Goal: Find specific page/section: Find specific page/section

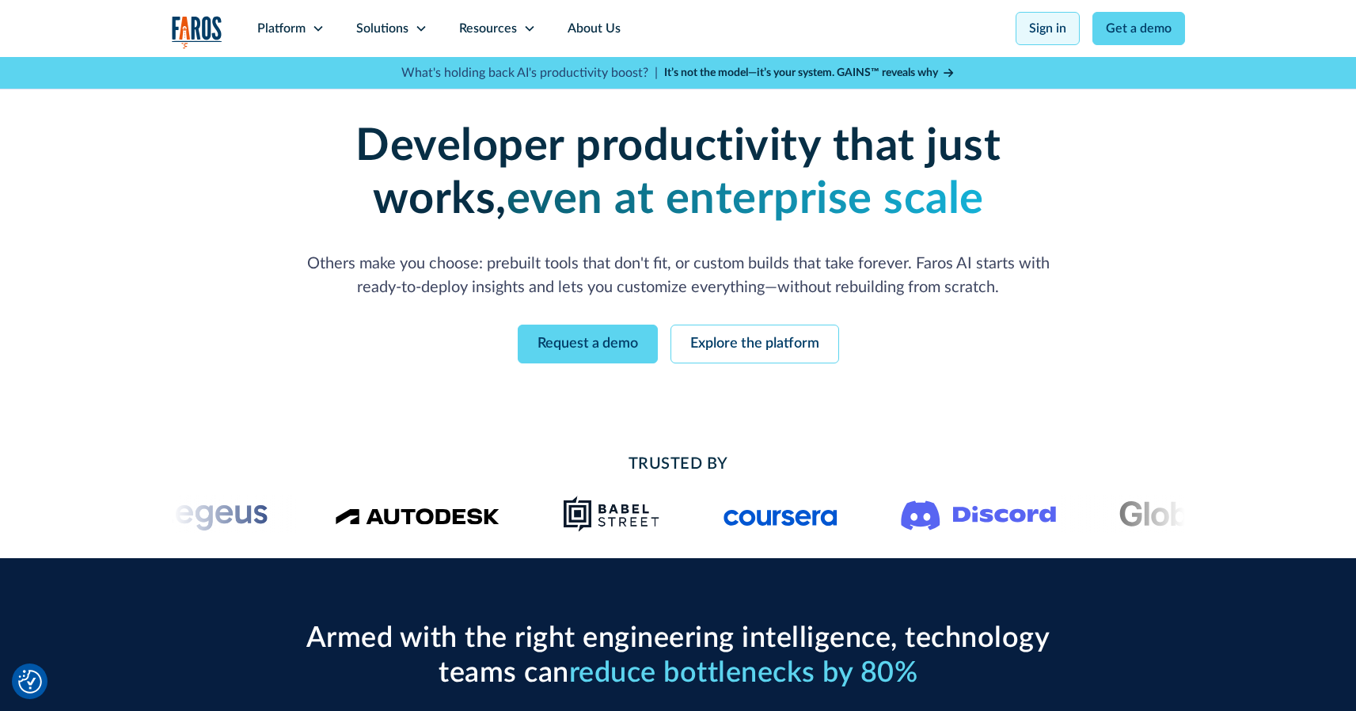
click at [1051, 27] on link "Sign in" at bounding box center [1048, 28] width 64 height 33
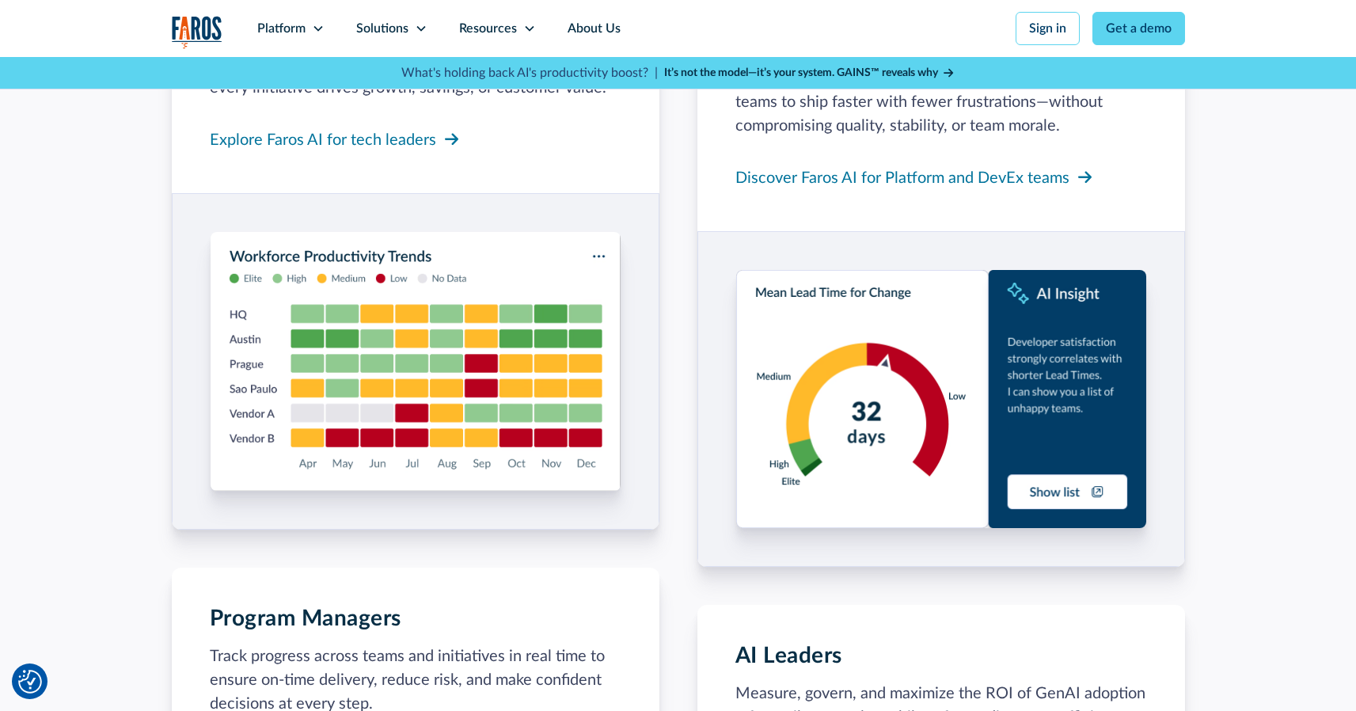
scroll to position [1505, 0]
click at [272, 32] on div "Platform" at bounding box center [281, 28] width 48 height 19
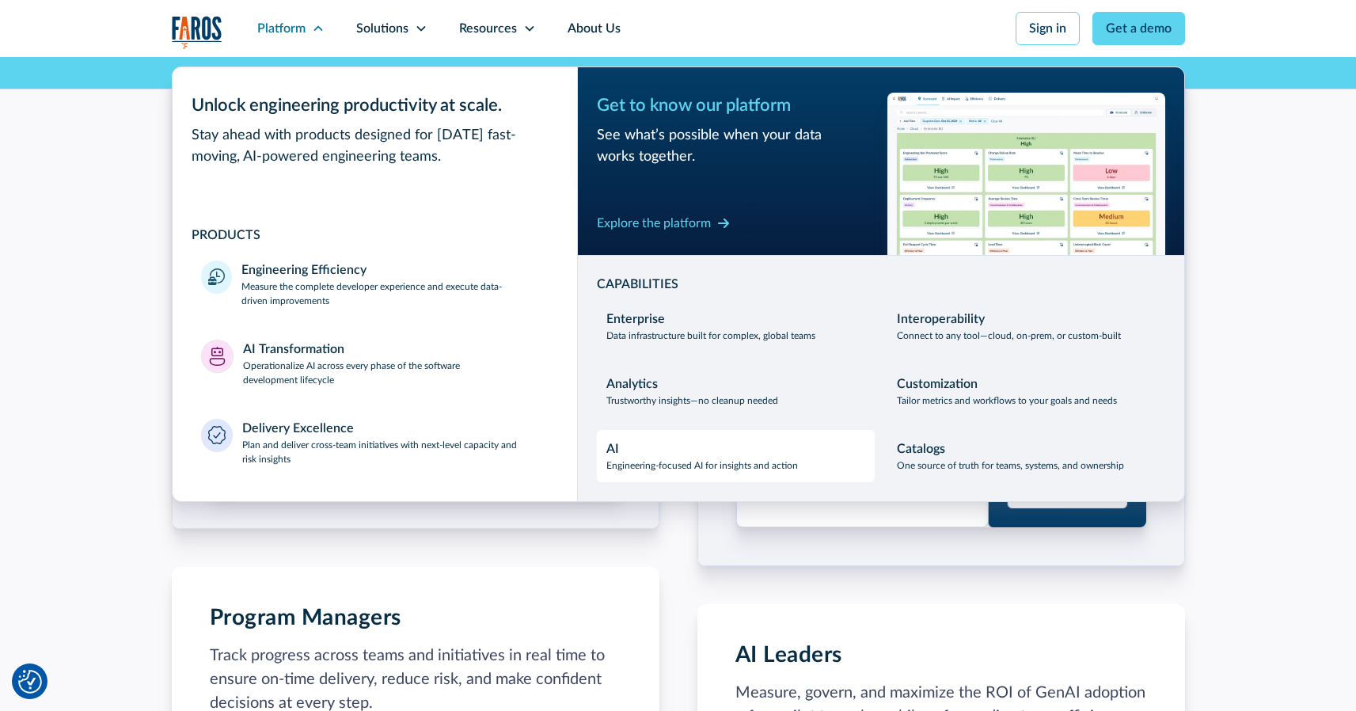
click at [637, 455] on div "AI Engineering-focused AI for insights and action" at bounding box center [702, 455] width 192 height 33
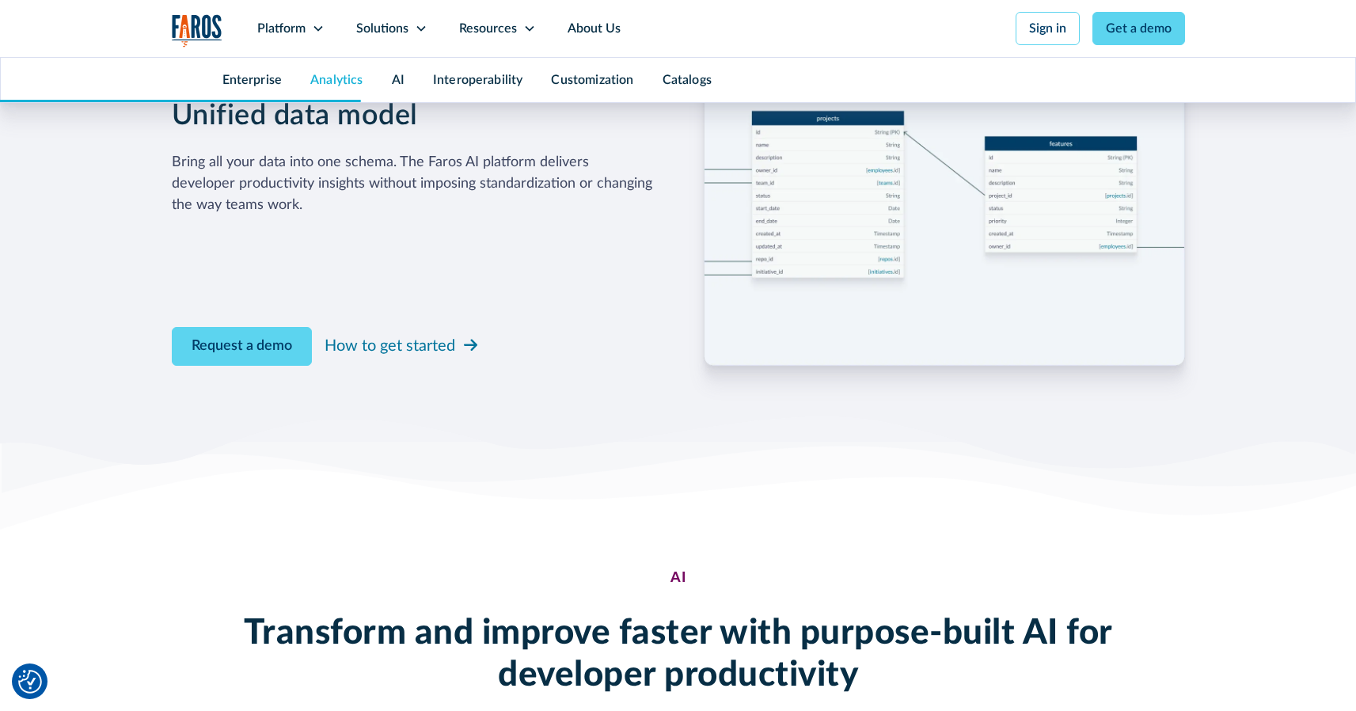
scroll to position [2825, 0]
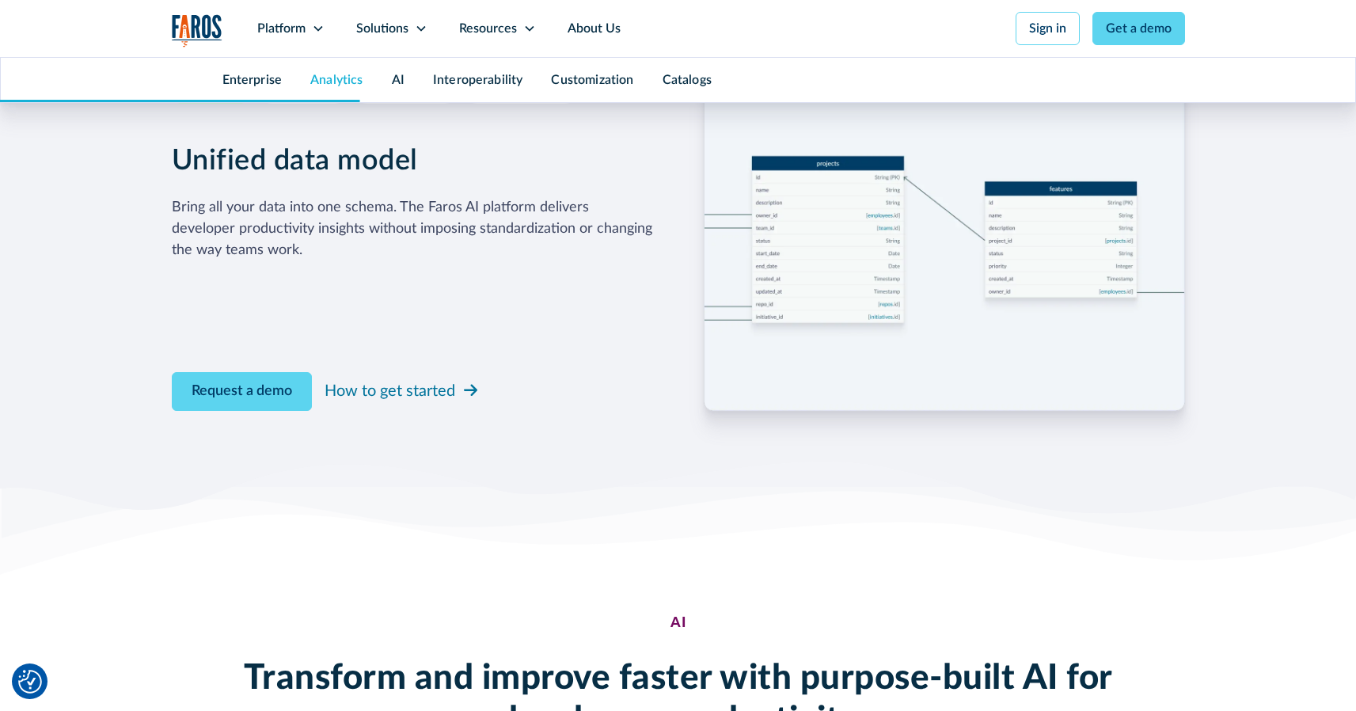
click at [325, 80] on link "Analytics" at bounding box center [336, 80] width 52 height 13
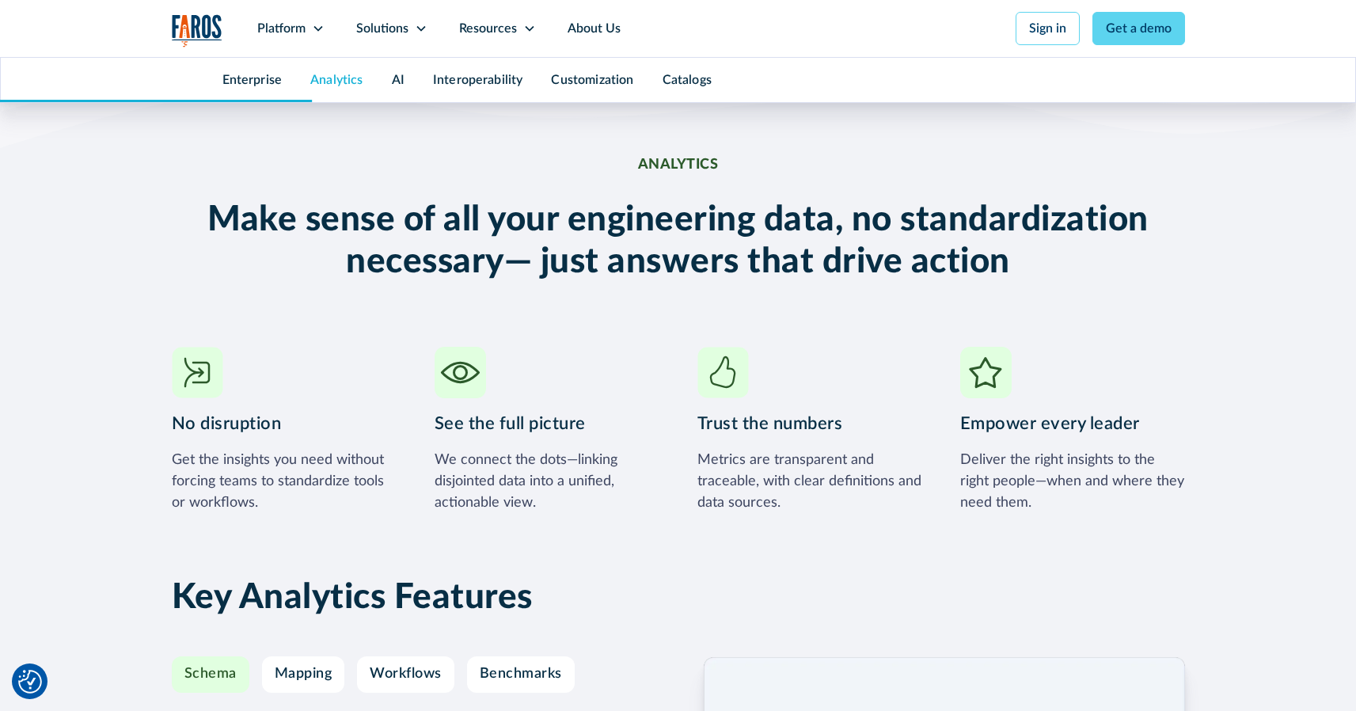
scroll to position [2232, 0]
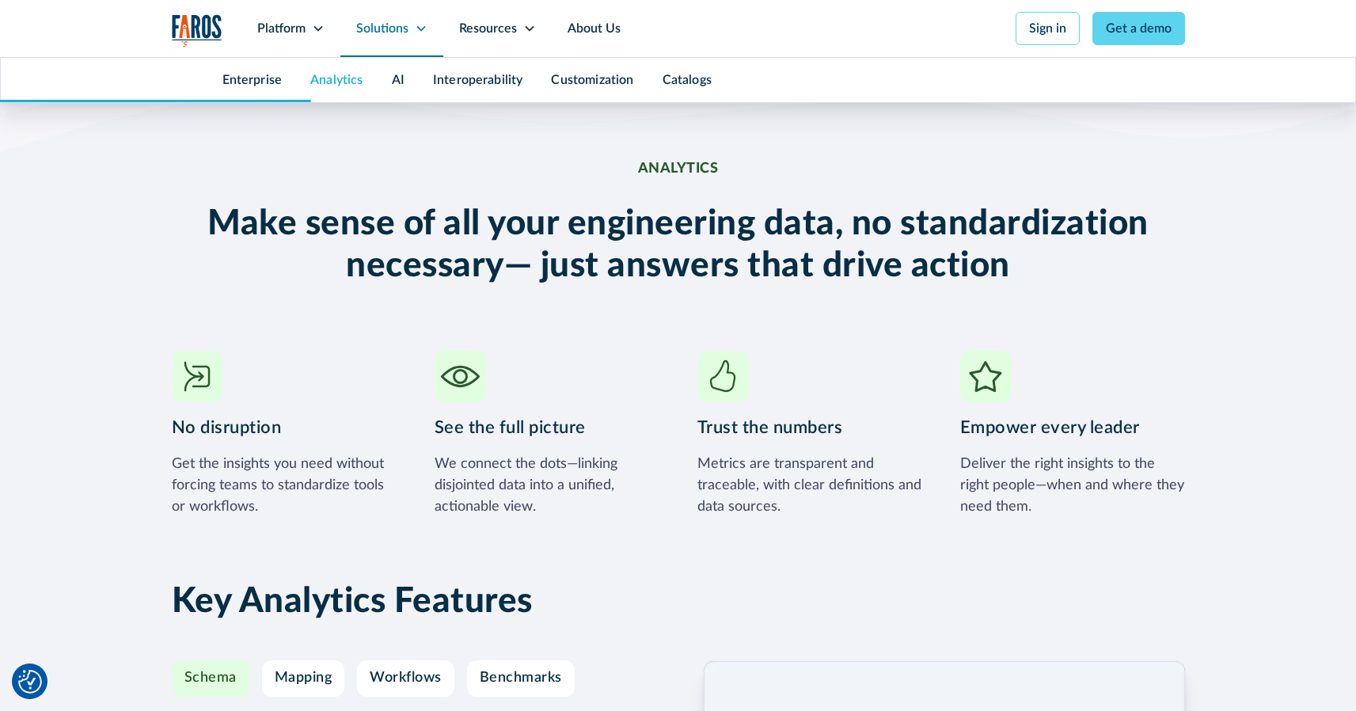
click at [385, 29] on div "Solutions" at bounding box center [382, 28] width 52 height 19
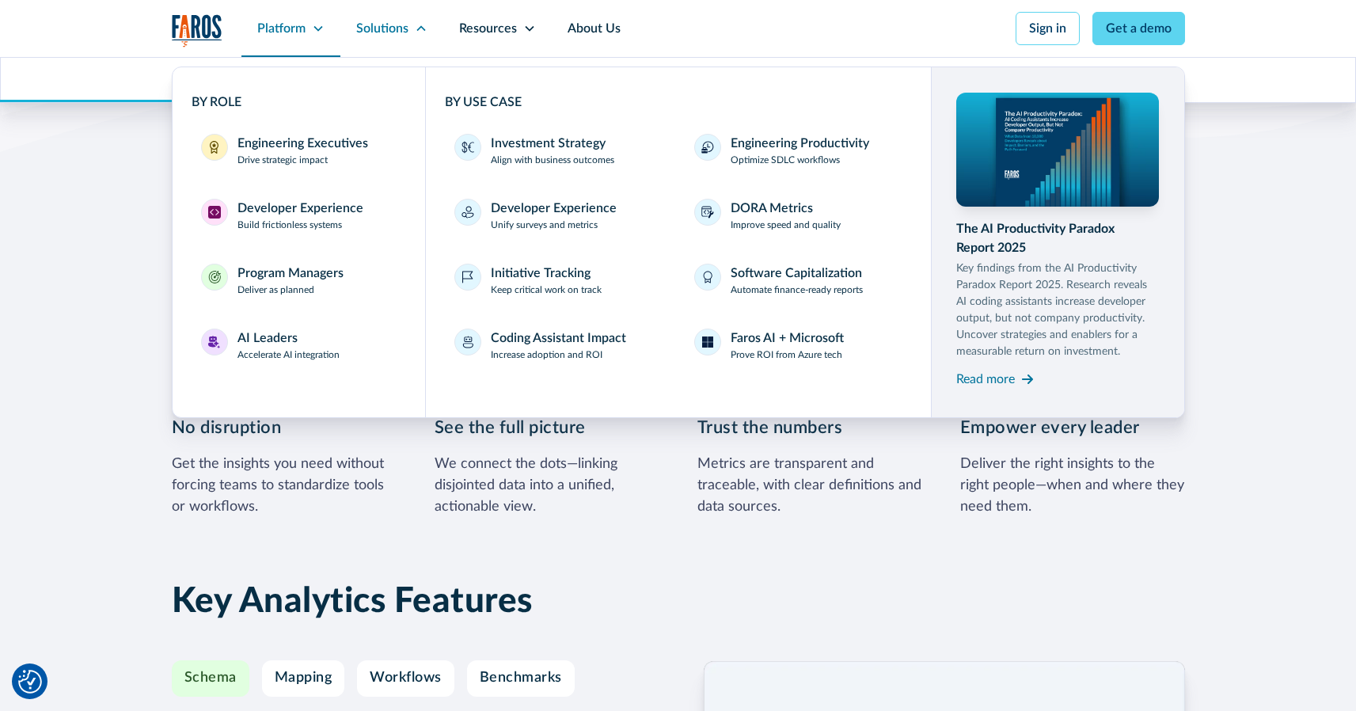
click at [292, 22] on div "Platform" at bounding box center [281, 28] width 48 height 19
